Goal: Find specific page/section: Find specific page/section

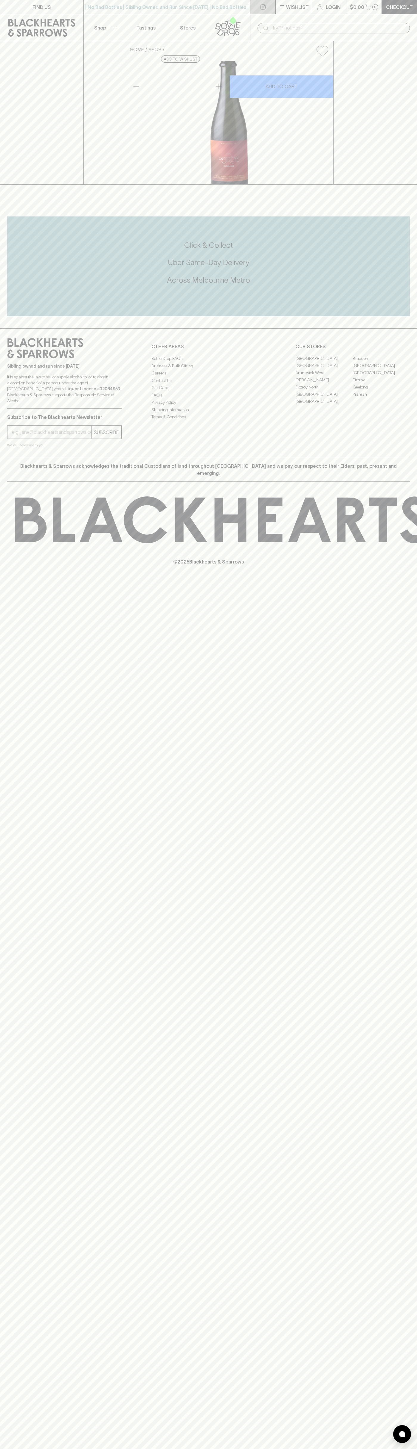
click at [262, 13] on link at bounding box center [262, 7] width 25 height 14
click at [390, 326] on div "FIND US | No Bad Bottles | Sibling Owned and Run Since [DATE] | No Bad Bottles …" at bounding box center [208, 724] width 417 height 1449
click at [45, 1449] on html "FIND US | No Bad Bottles | Sibling Owned and Run Since [DATE] | No Bad Bottles …" at bounding box center [208, 724] width 417 height 1449
click at [30, 1244] on div "FIND US | No Bad Bottles | Sibling Owned and Run Since [DATE] | No Bad Bottles …" at bounding box center [208, 724] width 417 height 1449
